Goal: Task Accomplishment & Management: Manage account settings

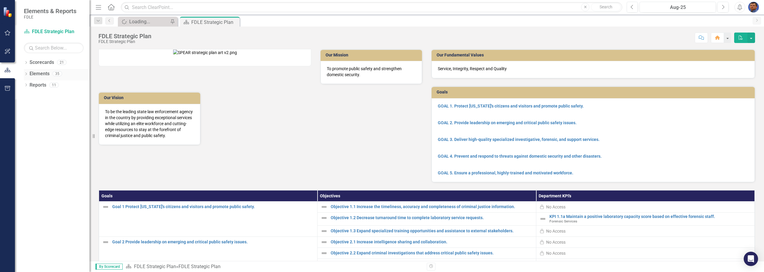
click at [26, 74] on icon "Dropdown" at bounding box center [26, 74] width 4 height 3
click at [26, 74] on icon "Dropdown" at bounding box center [25, 73] width 3 height 4
click at [26, 63] on icon "Dropdown" at bounding box center [26, 62] width 4 height 3
click at [29, 95] on icon "Dropdown" at bounding box center [29, 96] width 4 height 4
click at [35, 107] on icon "Dropdown" at bounding box center [35, 108] width 4 height 4
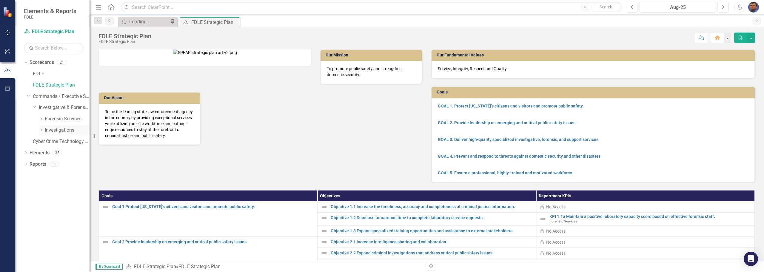
click at [41, 130] on icon "Dropdown" at bounding box center [41, 130] width 4 height 4
click at [46, 141] on icon "Dropdown" at bounding box center [47, 141] width 4 height 4
click at [64, 164] on link "JROC" at bounding box center [73, 164] width 33 height 7
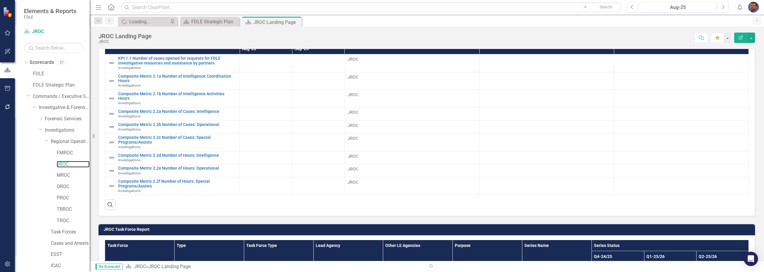
scroll to position [269, 0]
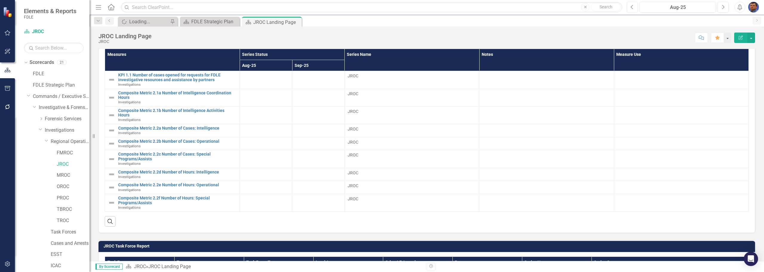
click at [372, 5] on icon "Previous" at bounding box center [632, 6] width 3 height 5
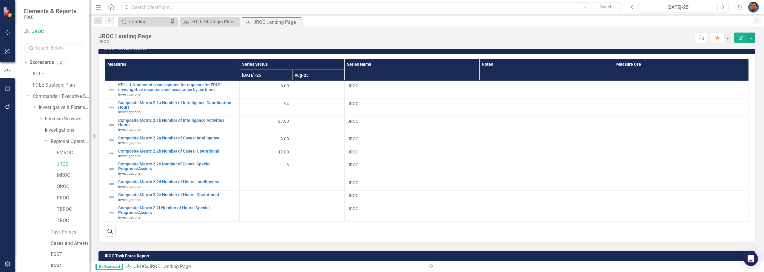
scroll to position [269, 0]
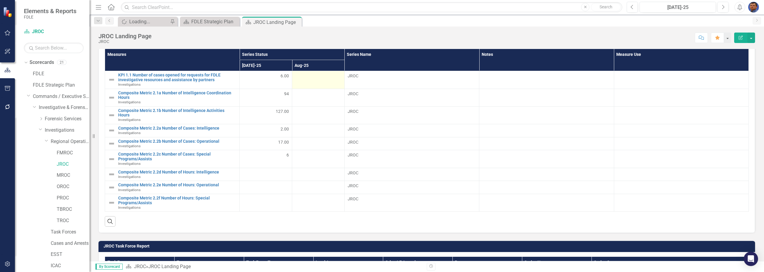
drag, startPoint x: 315, startPoint y: 83, endPoint x: 317, endPoint y: 81, distance: 3.2
click at [315, 83] on td at bounding box center [318, 80] width 53 height 18
click at [318, 77] on div at bounding box center [318, 76] width 46 height 7
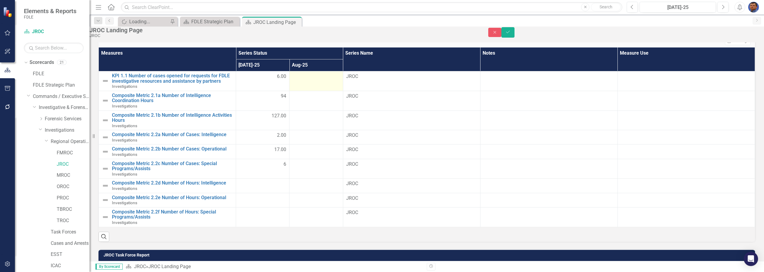
scroll to position [271, 0]
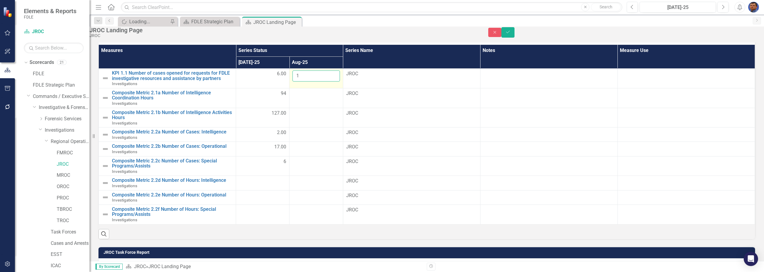
click at [333, 78] on input "1" at bounding box center [316, 75] width 47 height 11
click at [333, 78] on input "2" at bounding box center [316, 75] width 47 height 11
click at [333, 78] on input "3" at bounding box center [316, 75] width 47 height 11
click at [333, 78] on input "4" at bounding box center [316, 75] width 47 height 11
click at [333, 78] on input "5" at bounding box center [316, 75] width 47 height 11
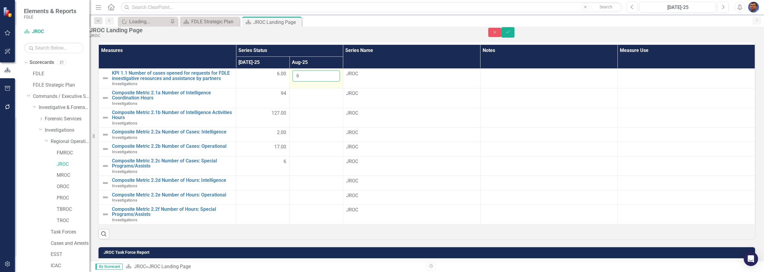
click at [333, 78] on input "6" at bounding box center [316, 75] width 47 height 11
click at [333, 78] on input "7" at bounding box center [316, 75] width 47 height 11
type input "6"
click at [334, 81] on input "6" at bounding box center [316, 75] width 47 height 11
click at [324, 105] on td at bounding box center [316, 98] width 53 height 20
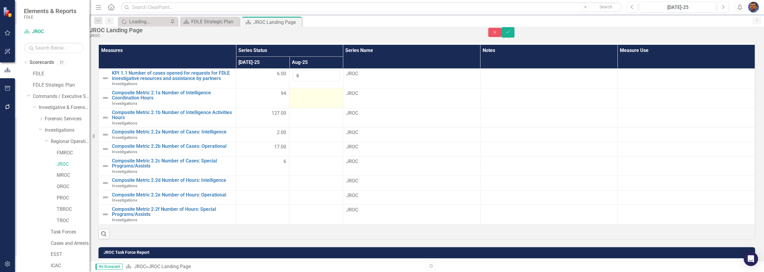
click at [324, 104] on td at bounding box center [316, 98] width 53 height 20
click at [323, 104] on td at bounding box center [316, 98] width 53 height 20
click at [307, 101] on input "number" at bounding box center [316, 95] width 47 height 11
click at [314, 127] on td at bounding box center [316, 118] width 53 height 20
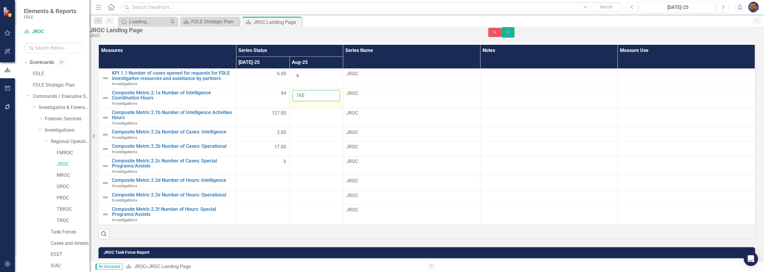
click at [311, 98] on input "165" at bounding box center [316, 95] width 47 height 11
type input "58"
click at [300, 125] on td at bounding box center [316, 118] width 53 height 20
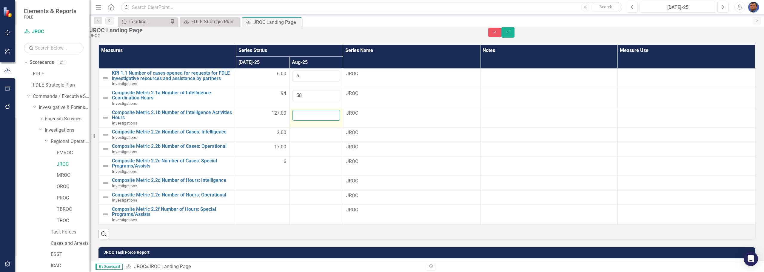
click at [301, 121] on input "number" at bounding box center [316, 115] width 47 height 11
type input "107"
click at [299, 136] on div at bounding box center [316, 132] width 47 height 7
click at [300, 136] on div at bounding box center [316, 132] width 47 height 7
click at [317, 136] on div at bounding box center [316, 132] width 47 height 7
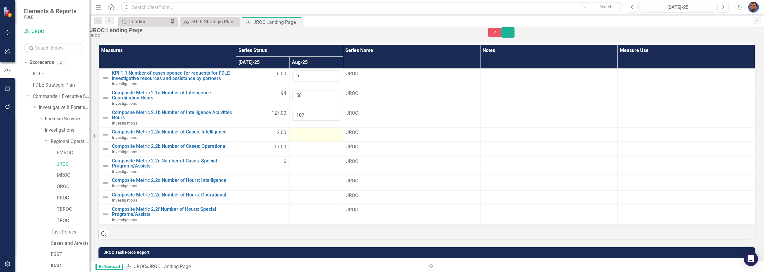
click at [317, 136] on div at bounding box center [316, 132] width 47 height 7
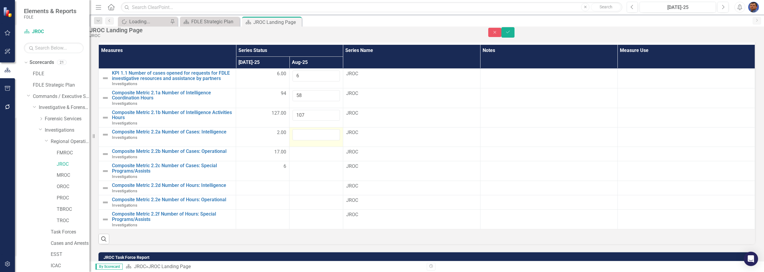
click at [317, 138] on input "number" at bounding box center [316, 134] width 47 height 11
click at [308, 154] on div at bounding box center [316, 152] width 47 height 7
drag, startPoint x: 304, startPoint y: 139, endPoint x: 296, endPoint y: 139, distance: 8.7
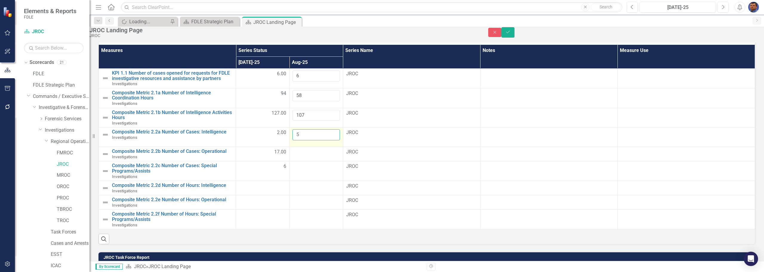
click at [296, 139] on input "5" at bounding box center [316, 134] width 47 height 11
type input "1"
click at [299, 153] on div at bounding box center [316, 152] width 47 height 7
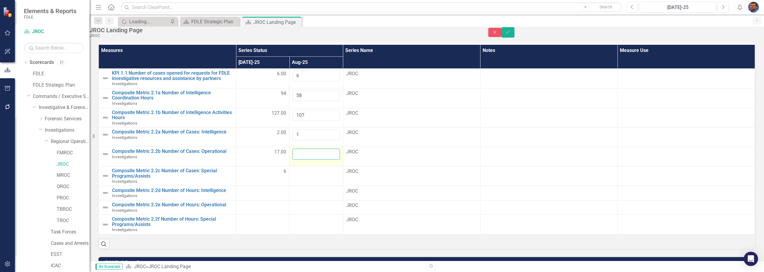
click at [299, 153] on input "number" at bounding box center [316, 154] width 47 height 11
type input "2"
click at [300, 168] on div at bounding box center [316, 171] width 47 height 7
click at [300, 168] on input "number" at bounding box center [316, 173] width 47 height 11
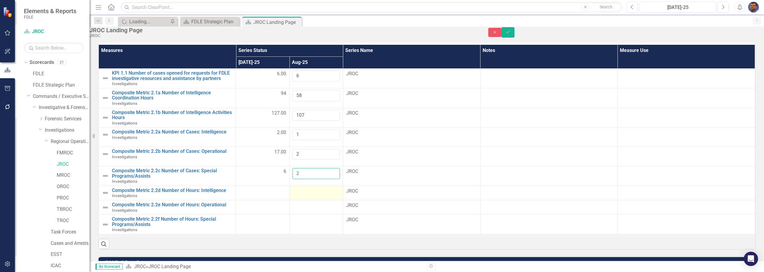
type input "2"
click at [314, 188] on div at bounding box center [316, 191] width 47 height 7
click at [372, 34] on button "Save" at bounding box center [508, 32] width 13 height 10
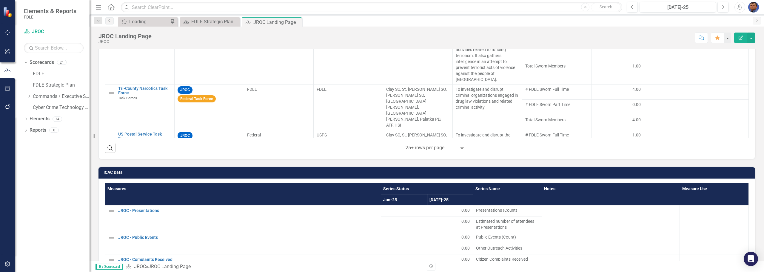
scroll to position [597, 0]
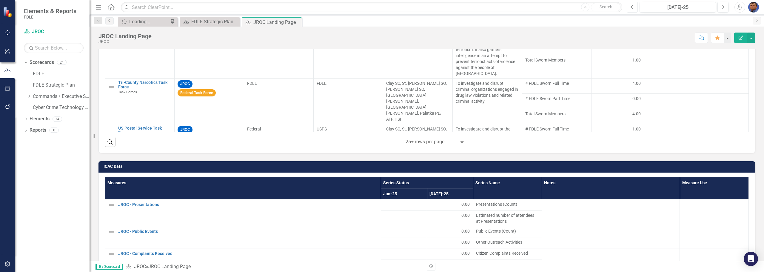
click at [372, 7] on icon "Previous" at bounding box center [632, 6] width 3 height 5
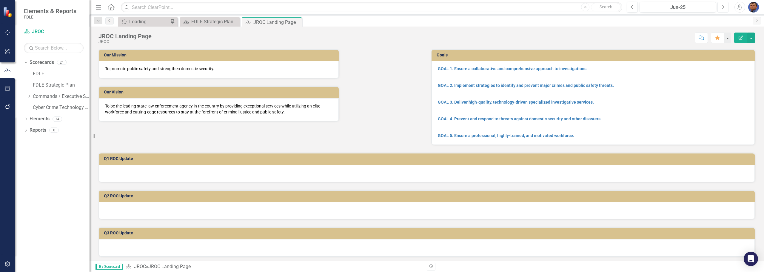
click at [372, 7] on icon "Next" at bounding box center [723, 6] width 3 height 5
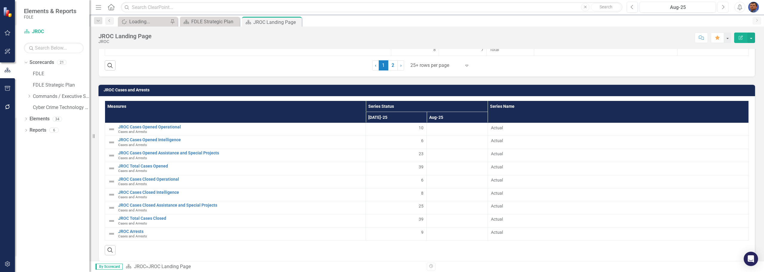
scroll to position [1178, 0]
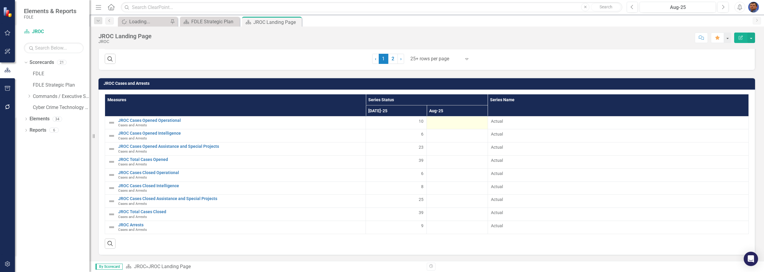
click at [372, 122] on div at bounding box center [457, 121] width 55 height 7
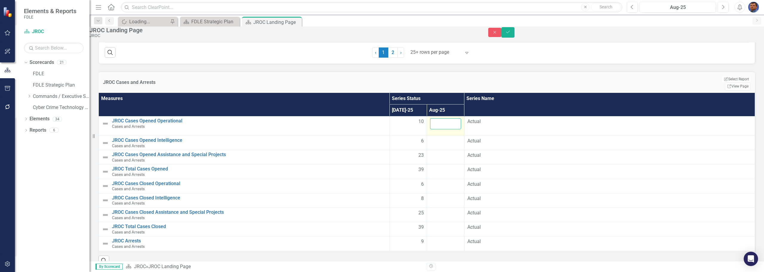
click at [372, 127] on input "number" at bounding box center [445, 123] width 31 height 11
type input "6"
click at [372, 143] on div at bounding box center [445, 141] width 31 height 7
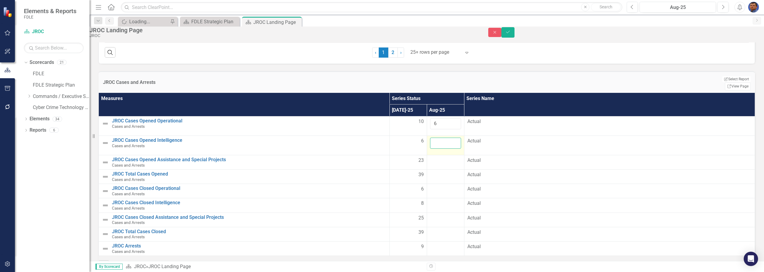
click at [372, 143] on input "number" at bounding box center [445, 143] width 31 height 11
type input "2"
click at [372, 160] on div at bounding box center [445, 160] width 31 height 7
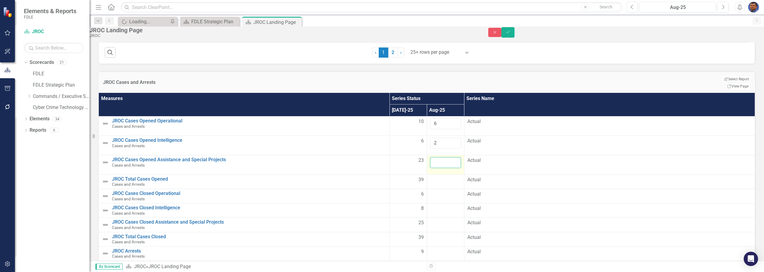
click at [372, 160] on input "number" at bounding box center [445, 162] width 31 height 11
type input "4"
click at [372, 175] on td at bounding box center [445, 181] width 37 height 14
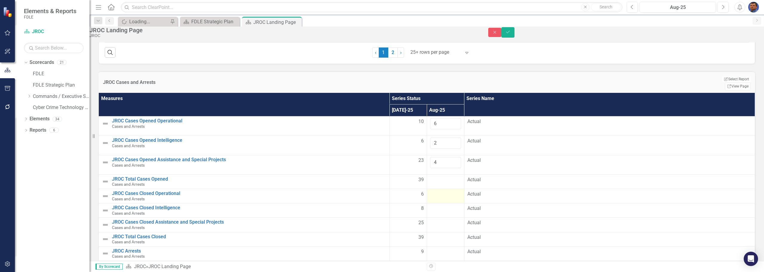
click at [372, 191] on div at bounding box center [445, 194] width 31 height 7
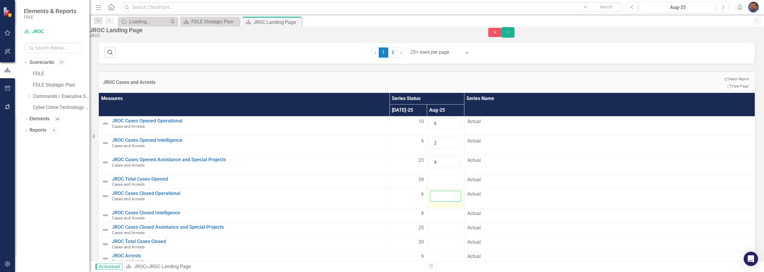
click at [372, 191] on input "number" at bounding box center [445, 196] width 31 height 11
type input "6"
click at [372, 208] on td at bounding box center [445, 215] width 37 height 14
click at [372, 230] on div at bounding box center [445, 233] width 31 height 7
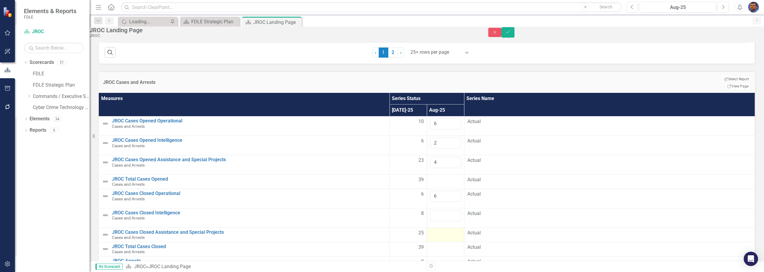
click at [372, 230] on div at bounding box center [445, 233] width 31 height 7
click at [372, 210] on input "number" at bounding box center [445, 215] width 31 height 11
type input "2"
click at [372, 230] on input "number" at bounding box center [445, 235] width 31 height 11
type input "3"
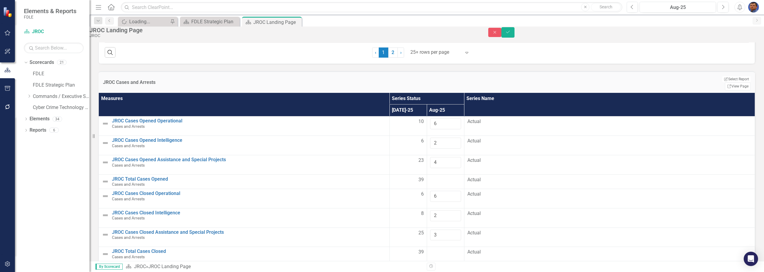
click at [372, 263] on div at bounding box center [445, 266] width 31 height 7
click at [372, 249] on div at bounding box center [445, 252] width 31 height 7
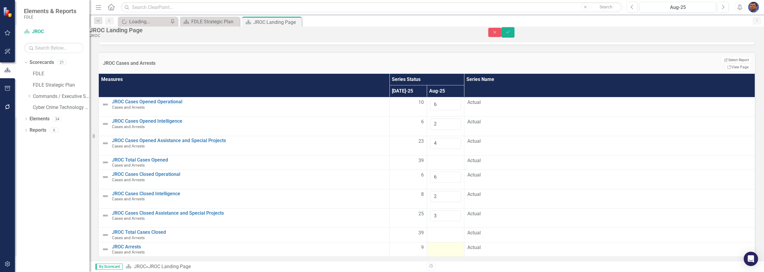
click at [372, 244] on div at bounding box center [445, 247] width 31 height 7
click at [372, 244] on input "number" at bounding box center [445, 249] width 31 height 11
type input "7"
click at [372, 34] on icon "Save" at bounding box center [507, 32] width 5 height 4
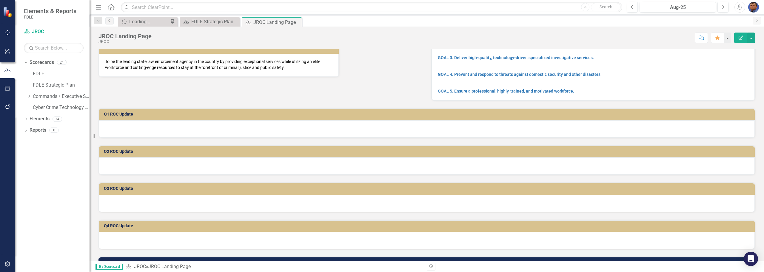
scroll to position [44, 0]
